Goal: Navigation & Orientation: Find specific page/section

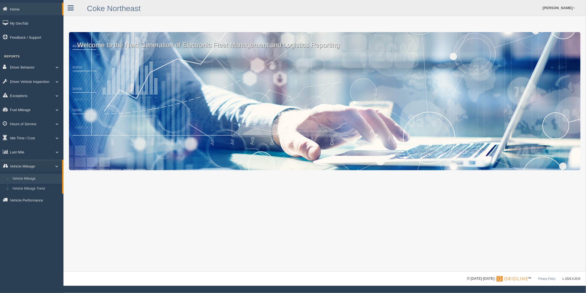
click at [28, 180] on link "Vehicle Mileage" at bounding box center [36, 179] width 52 height 10
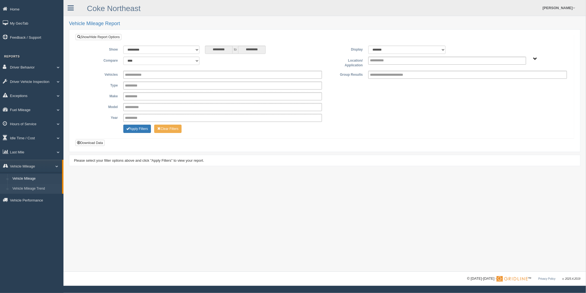
click at [27, 192] on link "Vehicle Mileage Trend" at bounding box center [36, 189] width 52 height 10
click at [28, 179] on link "Zone Editor" at bounding box center [36, 174] width 52 height 10
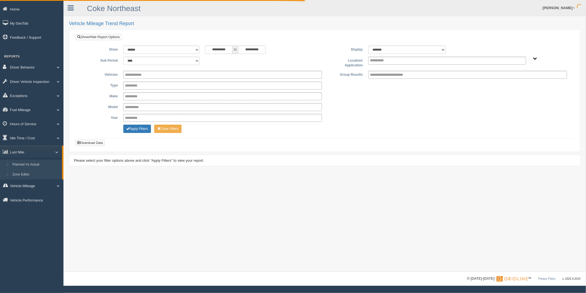
click at [34, 166] on link "Planned Vs Actual" at bounding box center [36, 165] width 52 height 10
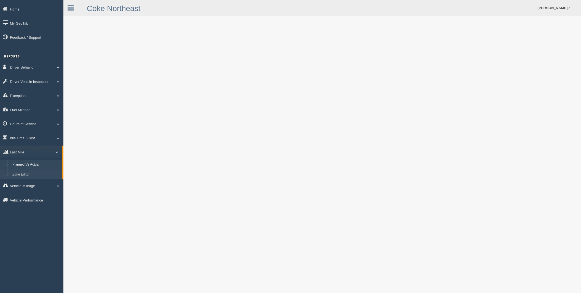
click at [25, 179] on link "Zone Editor" at bounding box center [36, 174] width 52 height 10
